Goal: Task Accomplishment & Management: Use online tool/utility

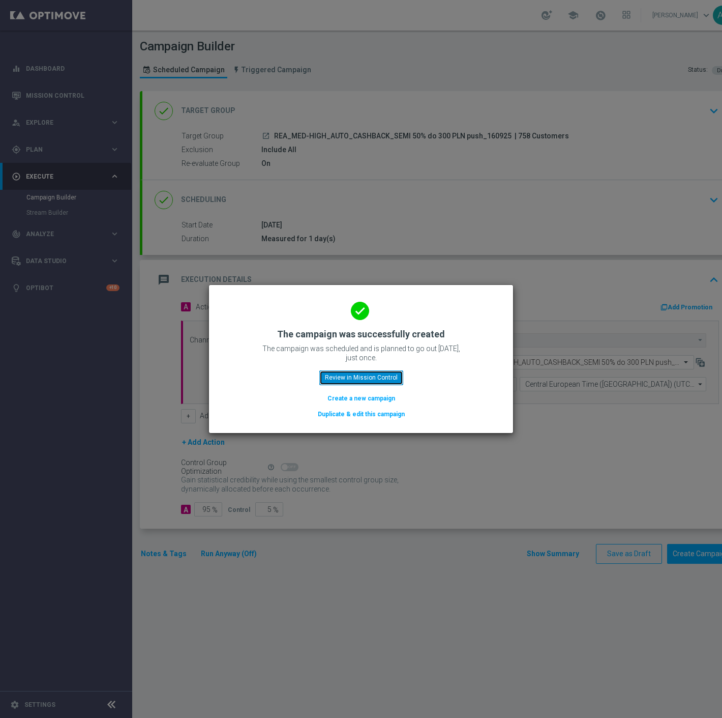
click at [355, 373] on button "Review in Mission Control" at bounding box center [361, 377] width 84 height 14
